Goal: Task Accomplishment & Management: Manage account settings

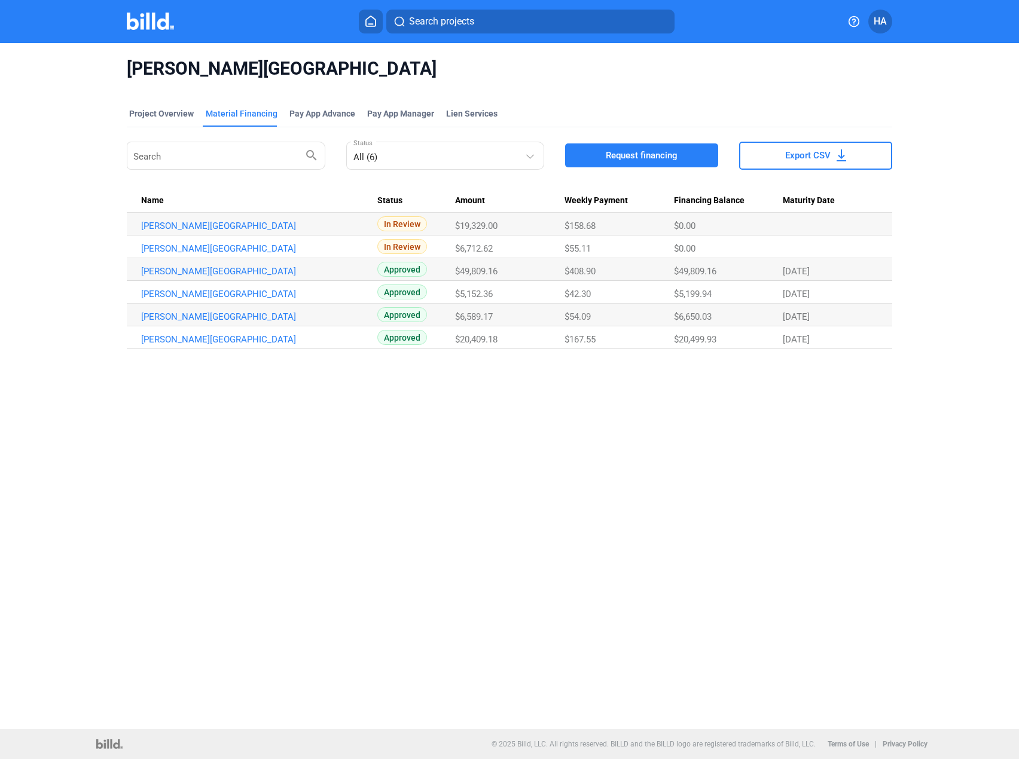
click at [146, 23] on img at bounding box center [150, 21] width 47 height 17
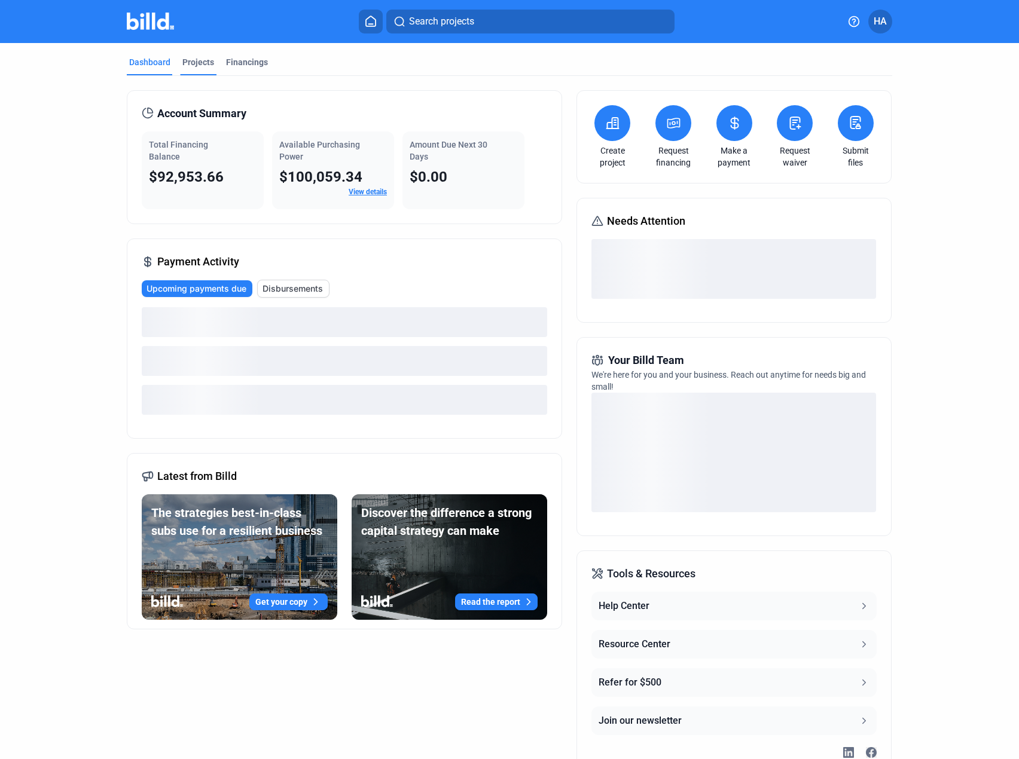
click at [194, 65] on div "Projects" at bounding box center [198, 62] width 32 height 12
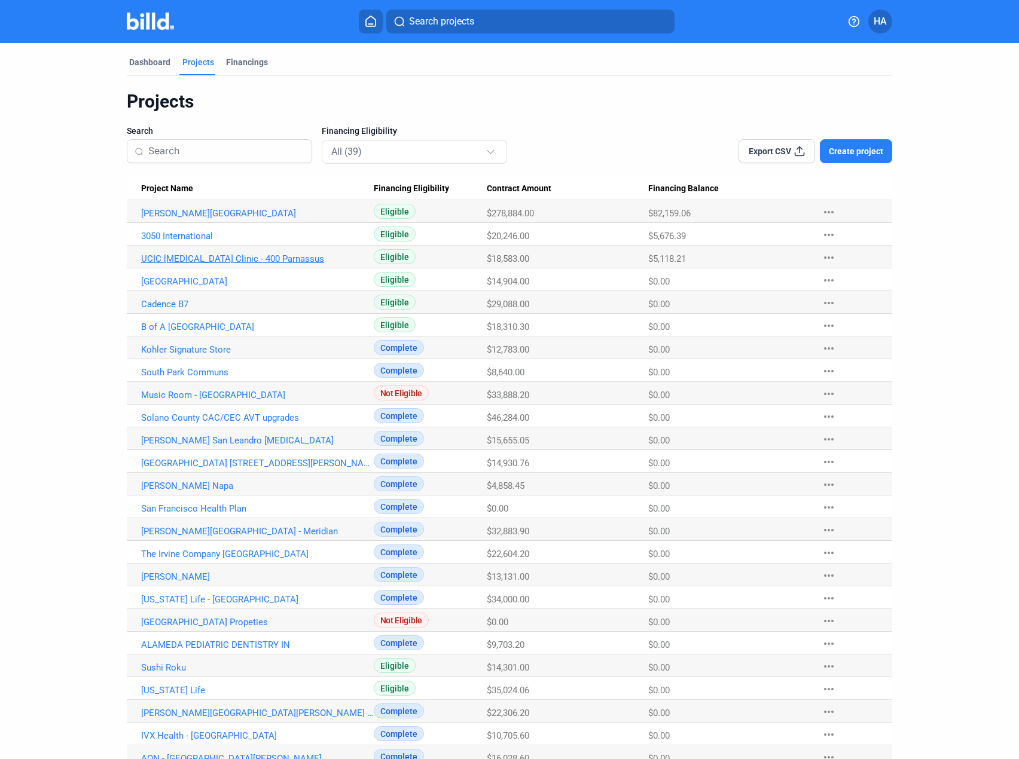
click at [189, 262] on link "UCIC [MEDICAL_DATA] Clinic - 400 Parnassus" at bounding box center [257, 258] width 233 height 11
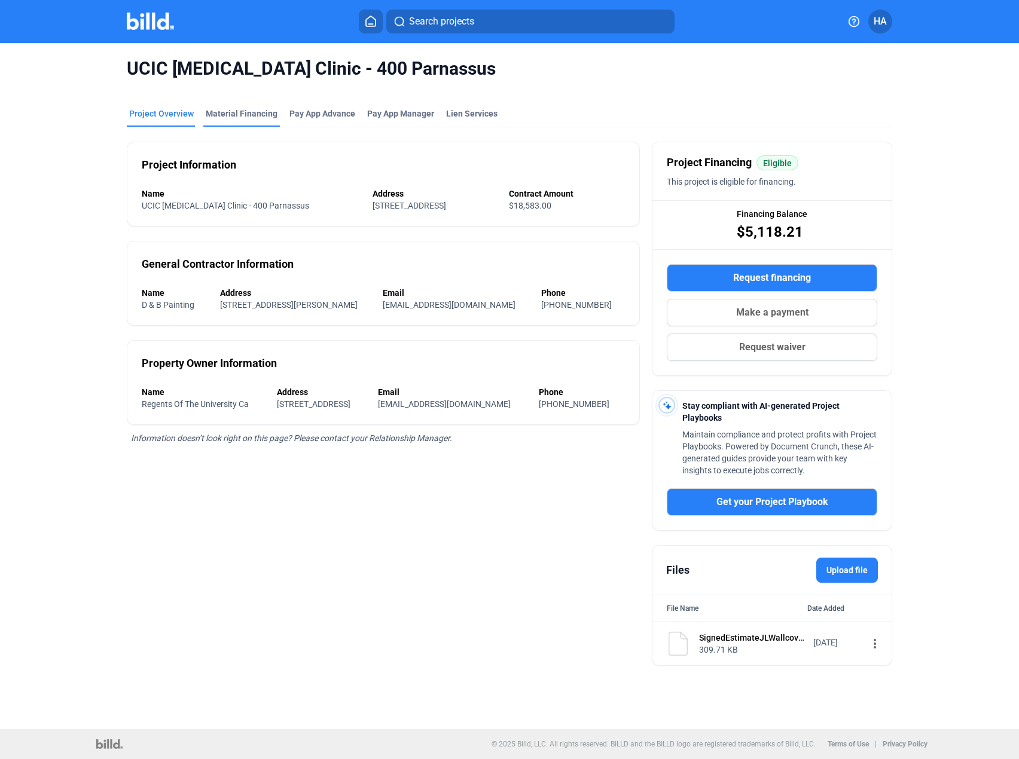
click at [265, 119] on div "Material Financing" at bounding box center [242, 114] width 72 height 12
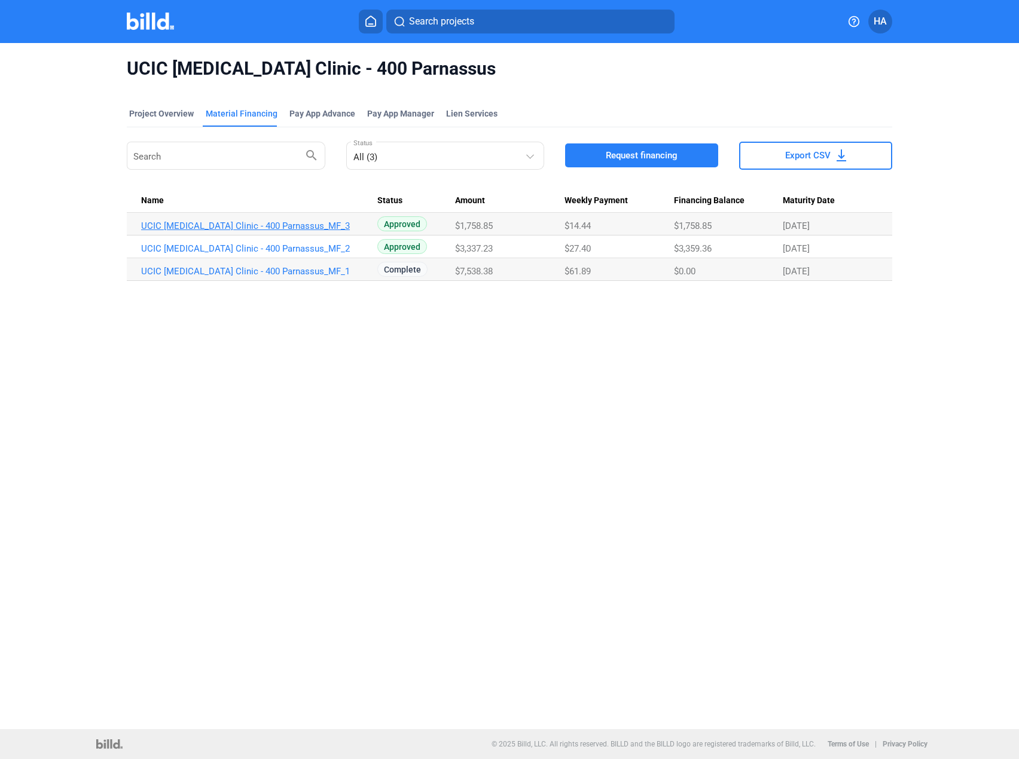
click at [213, 222] on link "UCIC [MEDICAL_DATA] Clinic - 400 Parnassus_MF_3" at bounding box center [257, 226] width 233 height 11
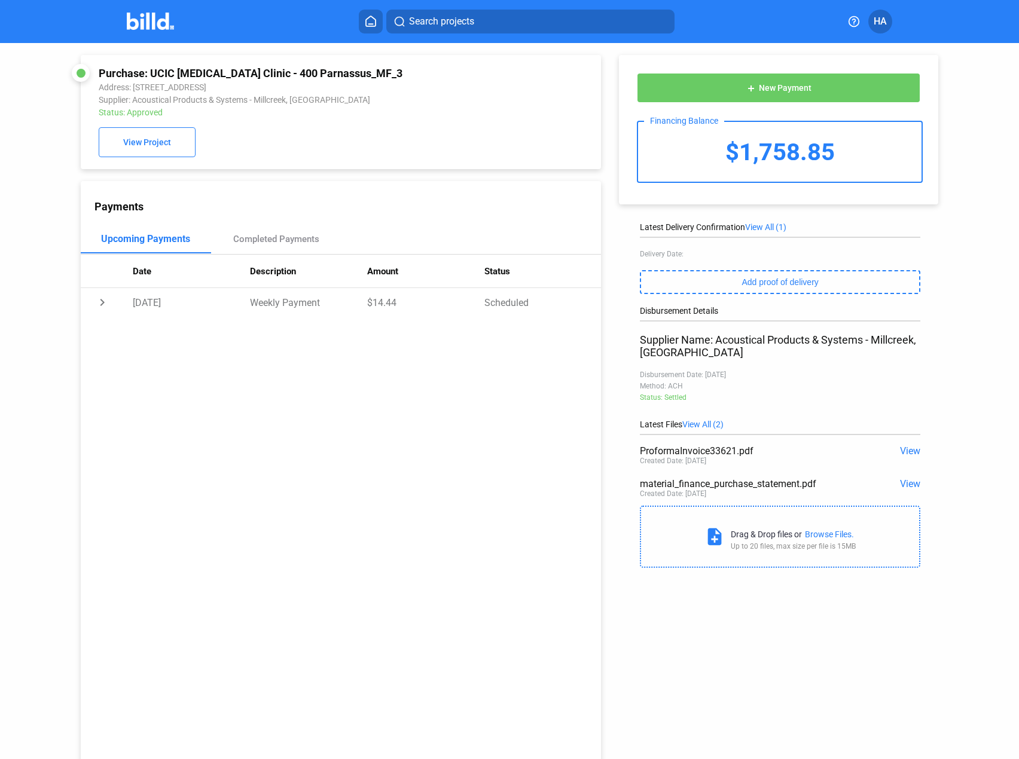
click at [912, 454] on span "View" at bounding box center [910, 450] width 20 height 11
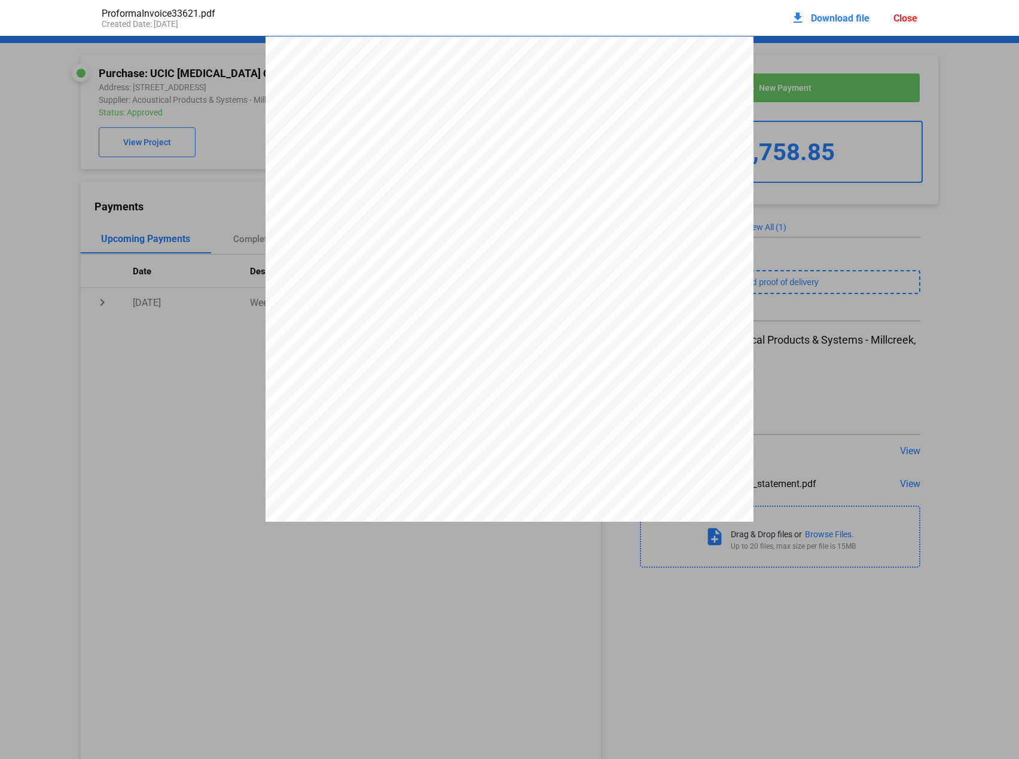
click at [925, 281] on div "Proforma Invoice Customer Sold to: Order No. : 0033621 J & L Wallcovering [STRE…" at bounding box center [509, 665] width 1019 height 1258
click at [896, 19] on div "Close" at bounding box center [905, 18] width 24 height 11
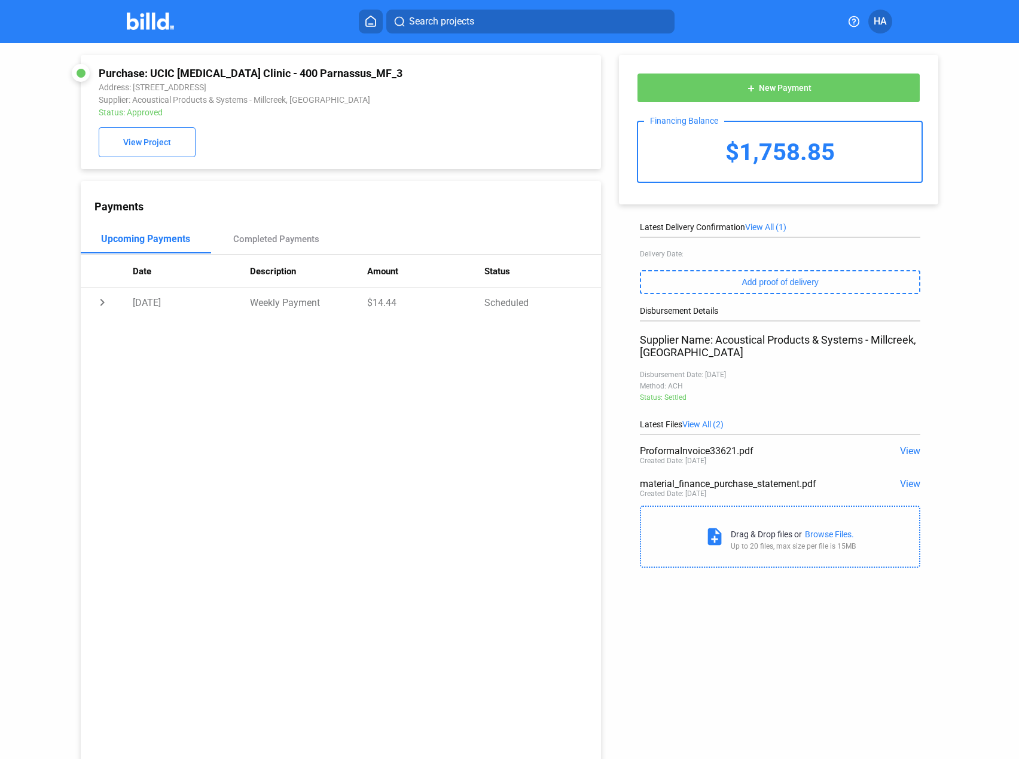
click at [901, 487] on span "View" at bounding box center [910, 483] width 20 height 11
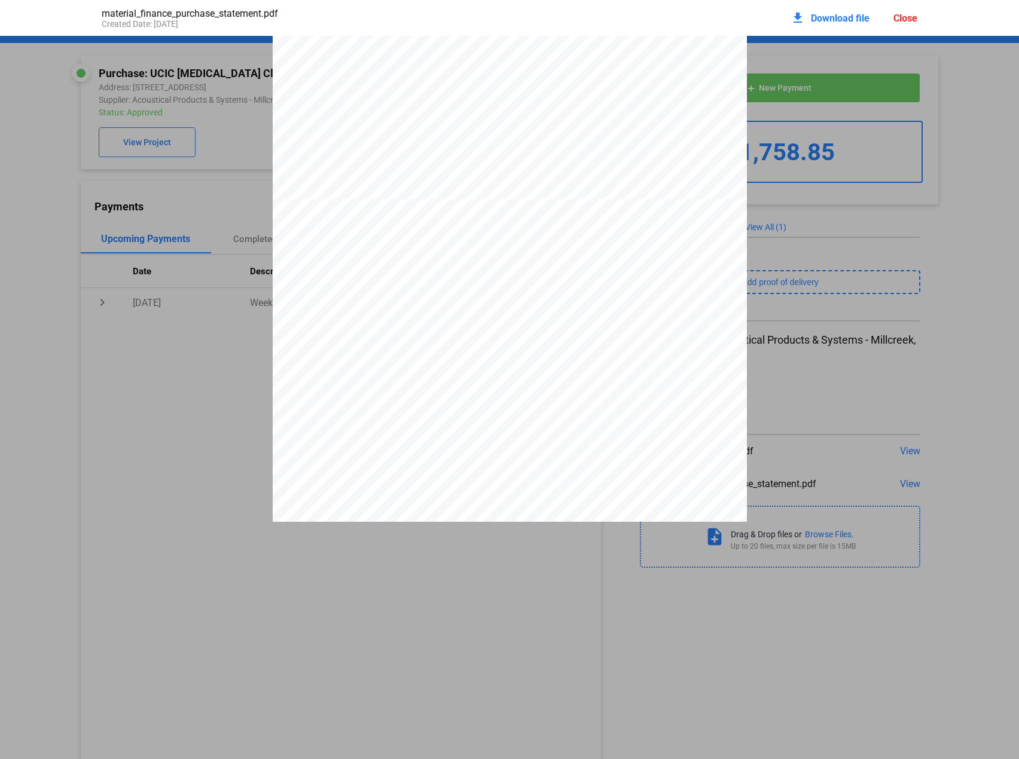
scroll to position [405, 0]
click at [909, 17] on div "Close" at bounding box center [905, 18] width 24 height 11
